Goal: Information Seeking & Learning: Learn about a topic

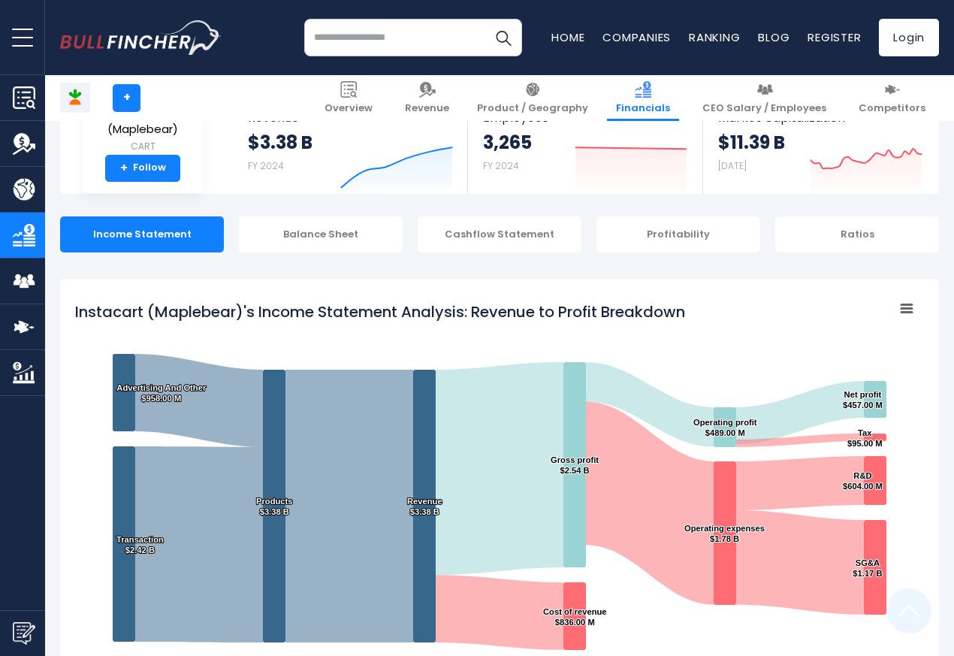
scroll to position [813, 0]
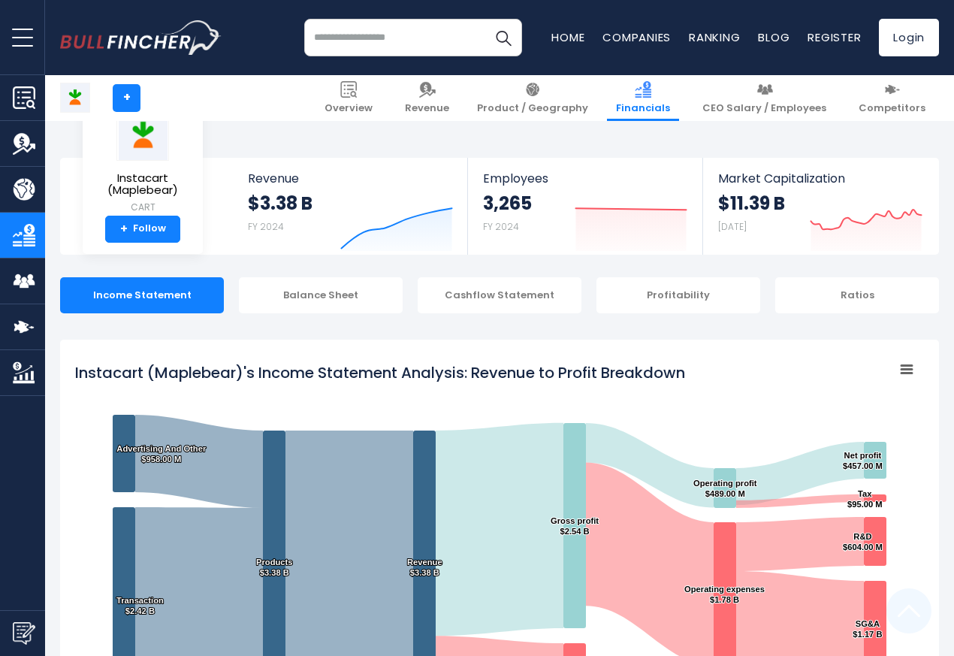
scroll to position [813, 0]
